Goal: Find specific page/section: Find specific page/section

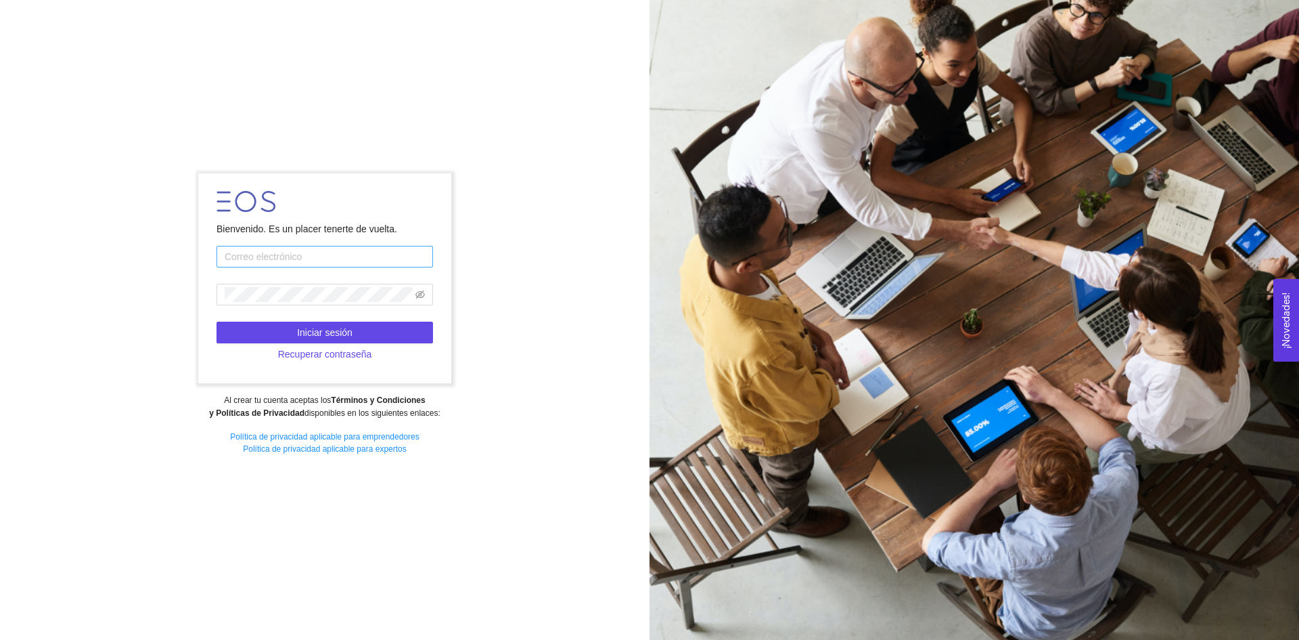
click at [374, 259] on input "text" at bounding box center [325, 257] width 217 height 22
type input "[EMAIL_ADDRESS][PERSON_NAME][DOMAIN_NAME]"
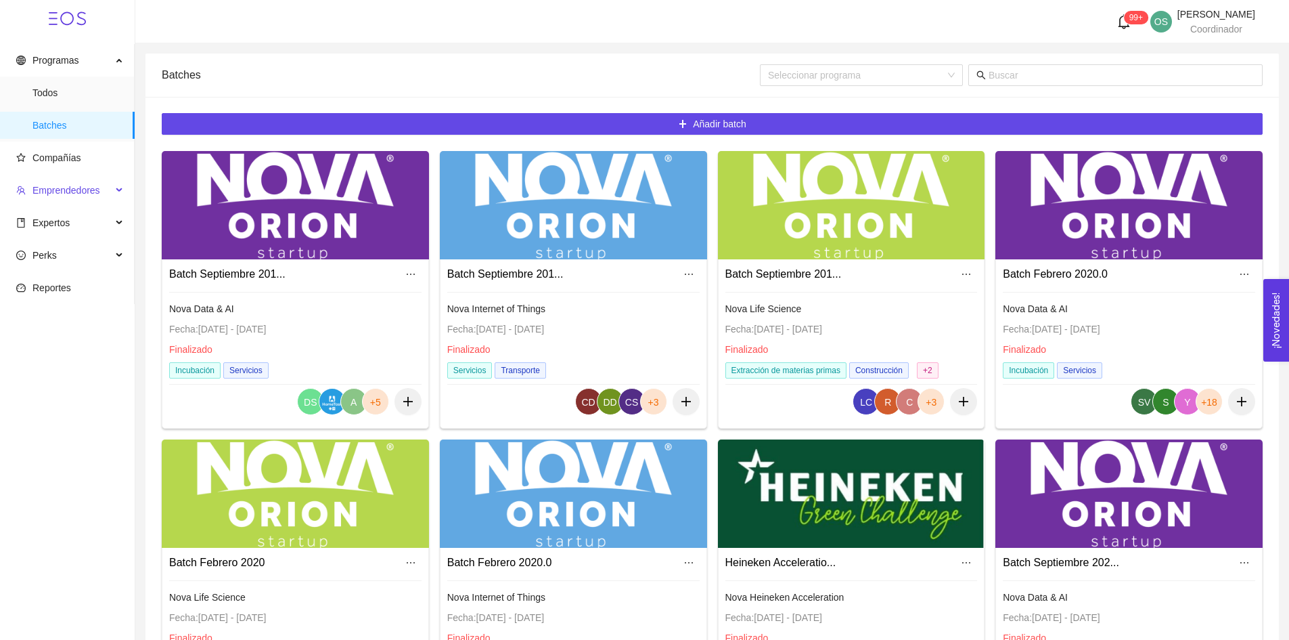
click at [84, 185] on span "Emprendedores" at bounding box center [66, 190] width 68 height 11
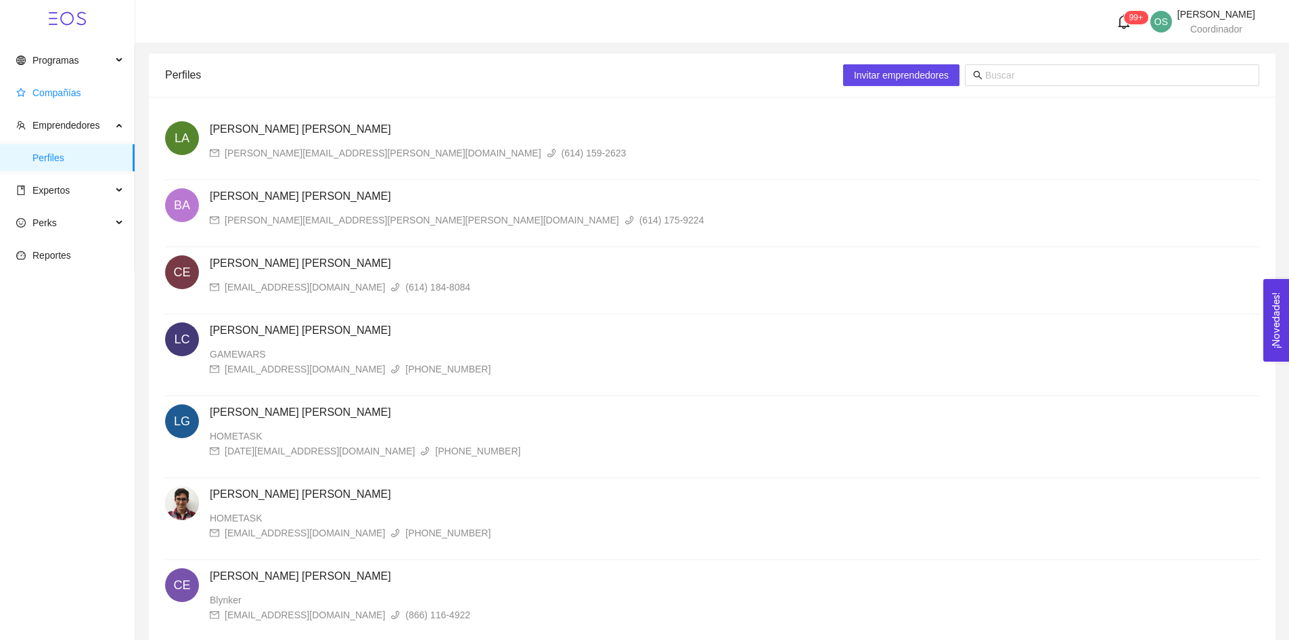
click at [85, 100] on span "Compañías" at bounding box center [70, 92] width 108 height 27
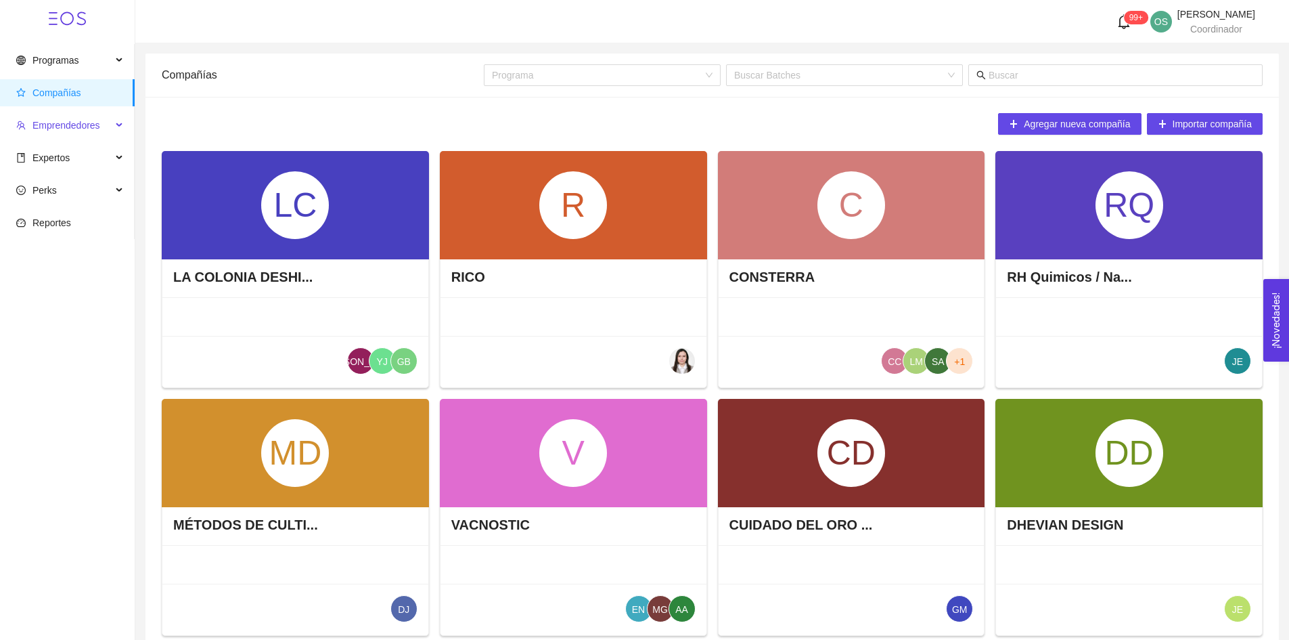
click at [97, 120] on span "Emprendedores" at bounding box center [66, 125] width 68 height 11
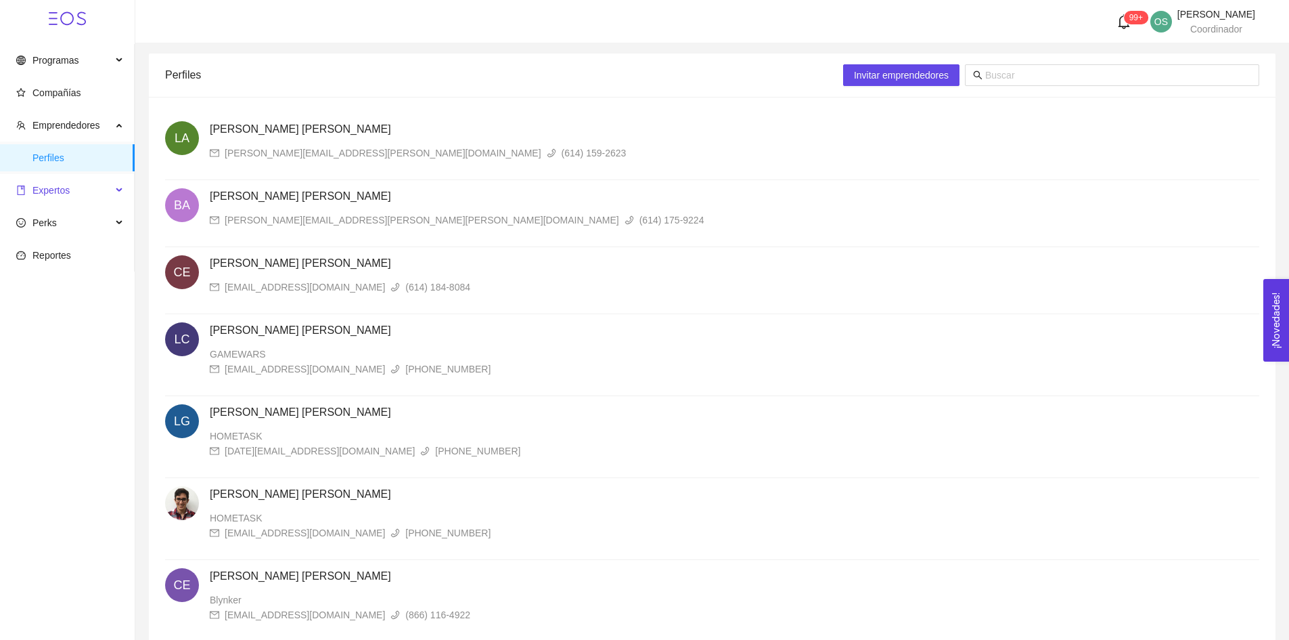
click at [97, 196] on span "Expertos" at bounding box center [63, 190] width 95 height 27
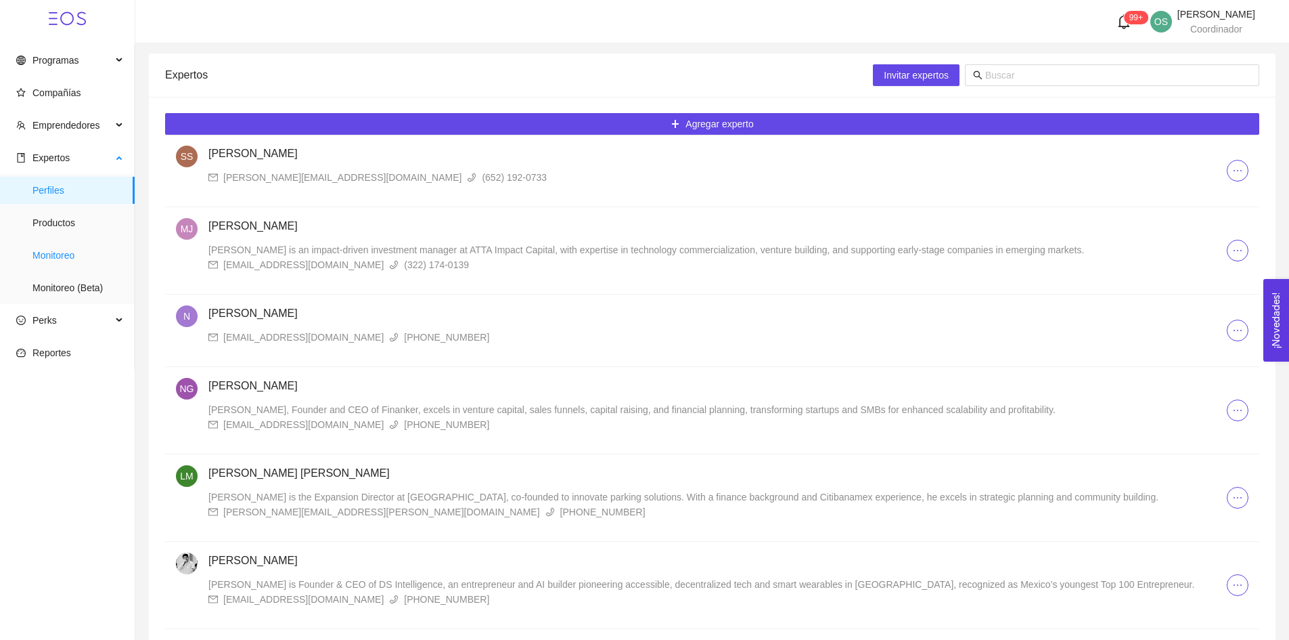
click at [74, 253] on span "Monitoreo" at bounding box center [77, 255] width 91 height 27
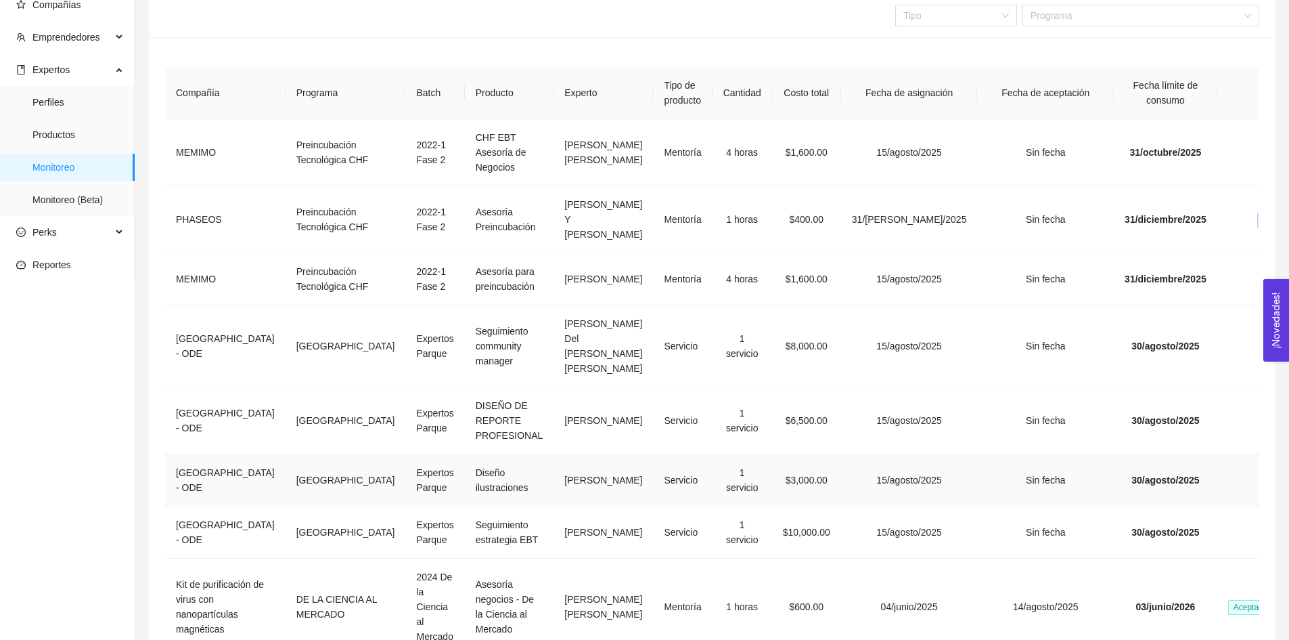
scroll to position [135, 0]
